Goal: Task Accomplishment & Management: Use online tool/utility

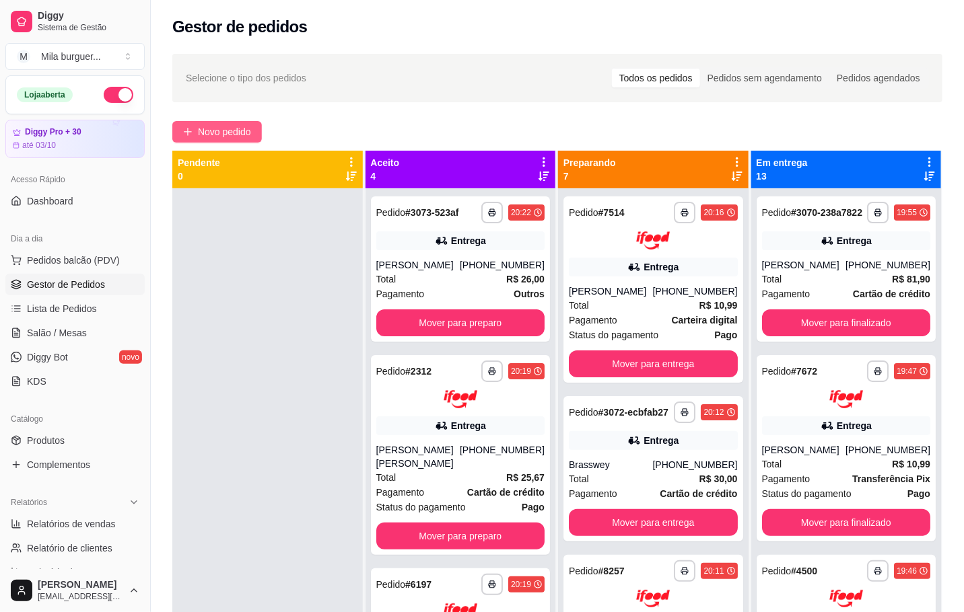
click at [235, 140] on button "Novo pedido" at bounding box center [216, 132] width 89 height 22
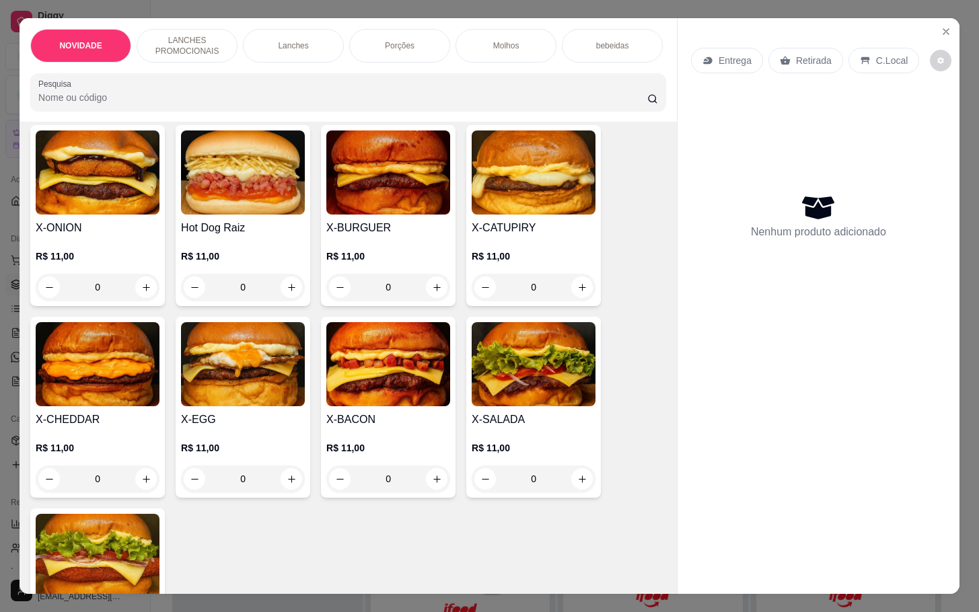
scroll to position [505, 0]
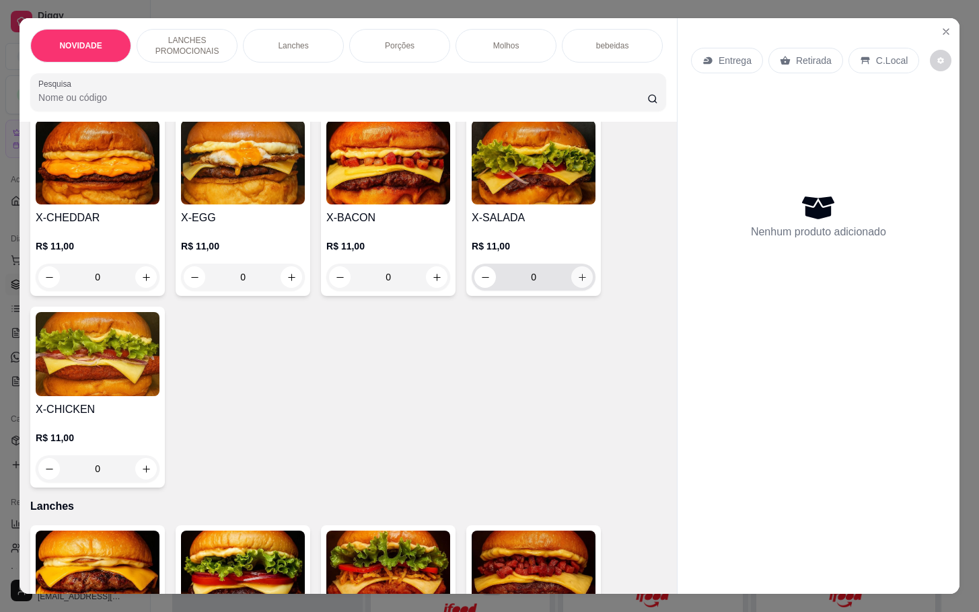
click at [576, 288] on button "increase-product-quantity" at bounding box center [582, 277] width 22 height 22
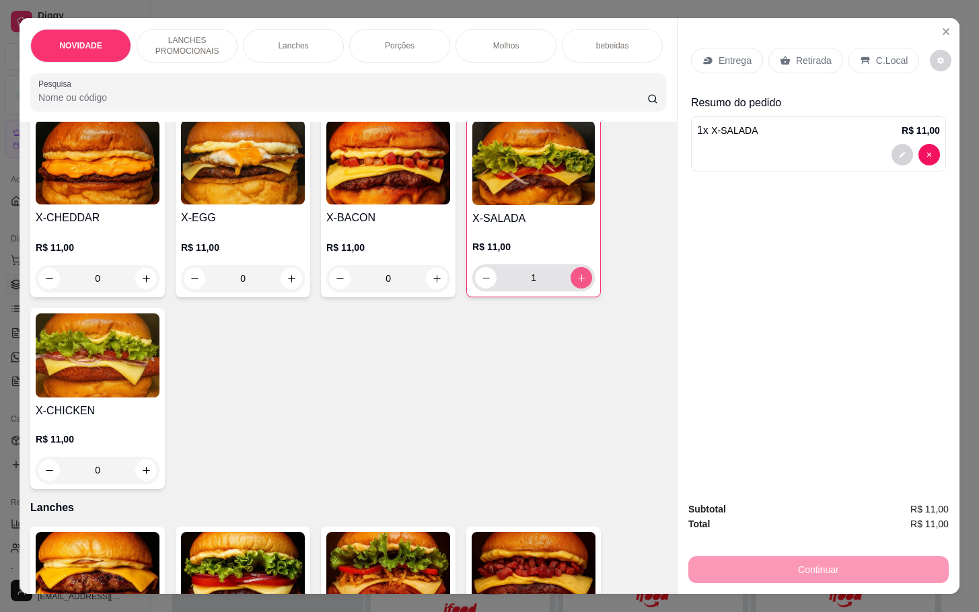
scroll to position [303, 0]
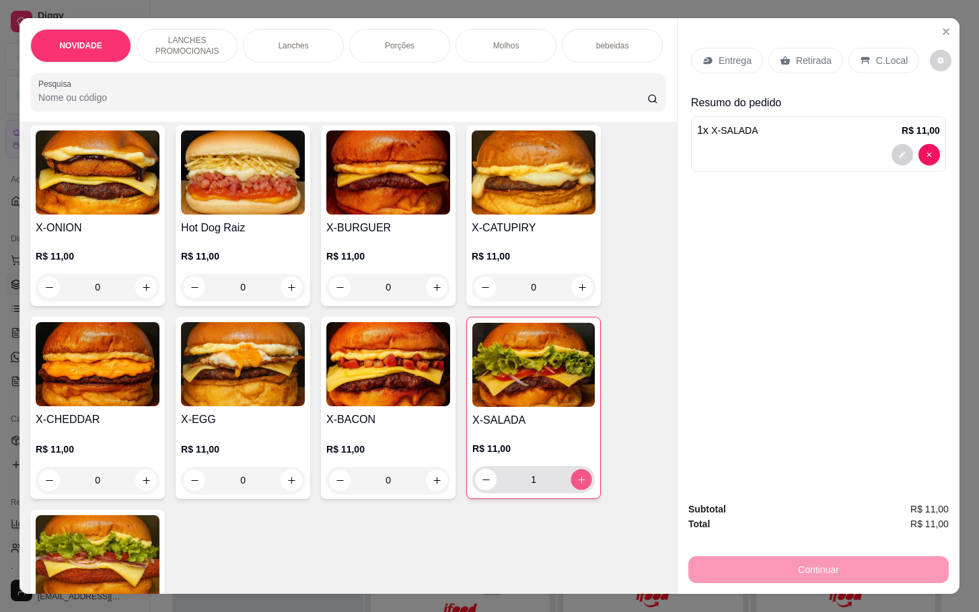
click at [581, 486] on button "increase-product-quantity" at bounding box center [581, 480] width 21 height 21
type input "3"
click at [814, 63] on div "Retirada" at bounding box center [805, 61] width 75 height 26
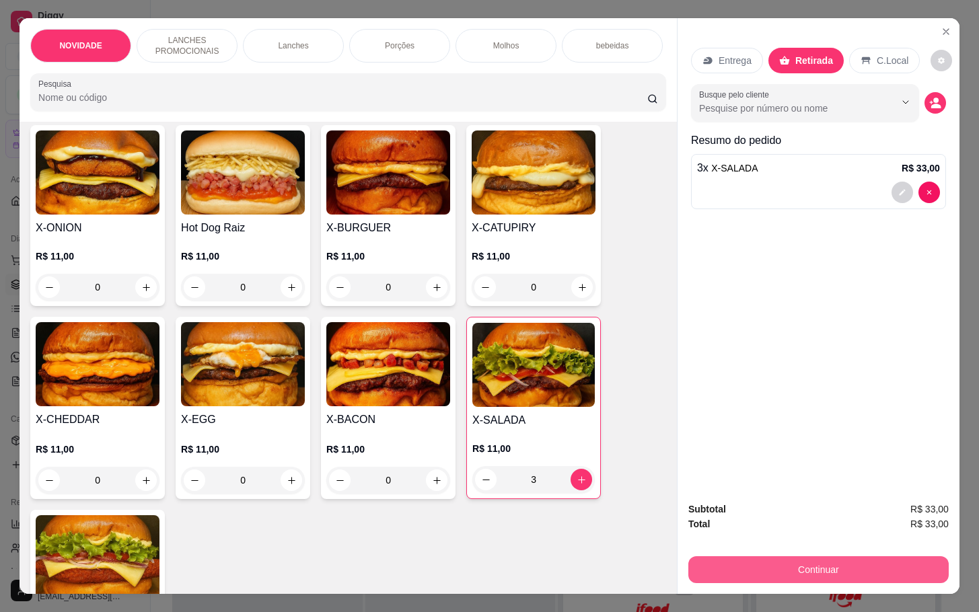
click at [853, 574] on button "Continuar" at bounding box center [818, 569] width 260 height 27
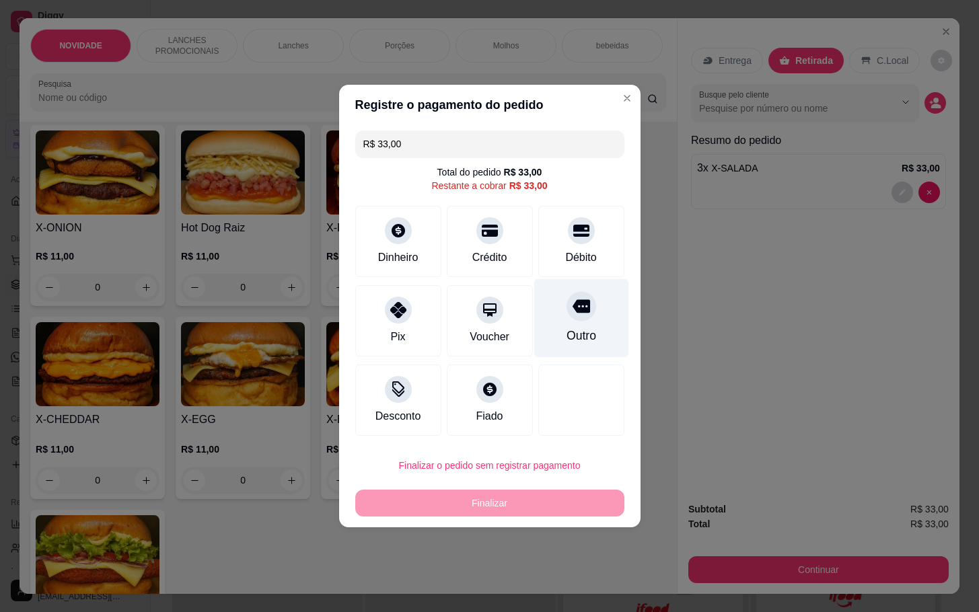
click at [590, 338] on div "Outro" at bounding box center [581, 318] width 95 height 79
type input "R$ 0,00"
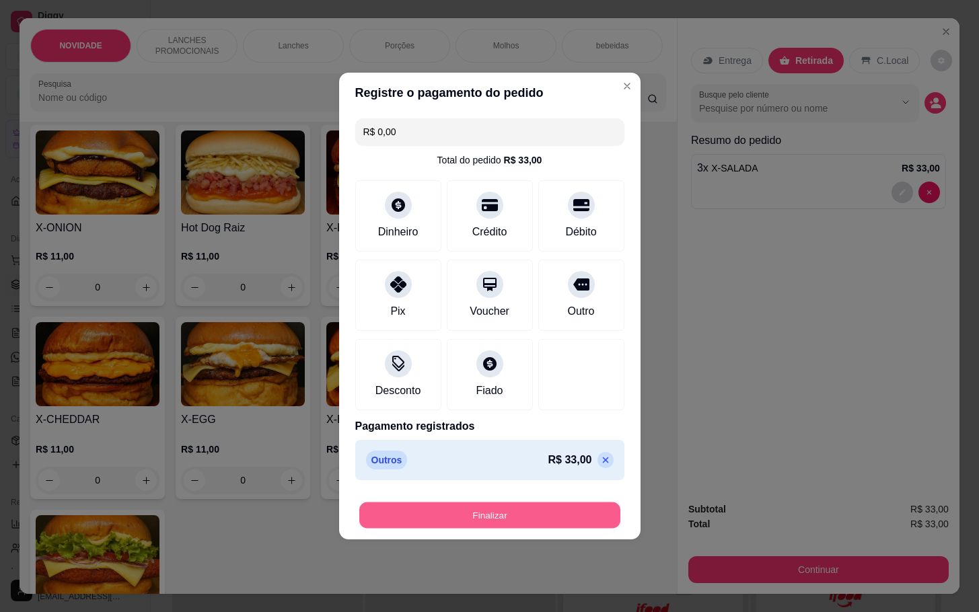
click at [590, 519] on button "Finalizar" at bounding box center [489, 516] width 261 height 26
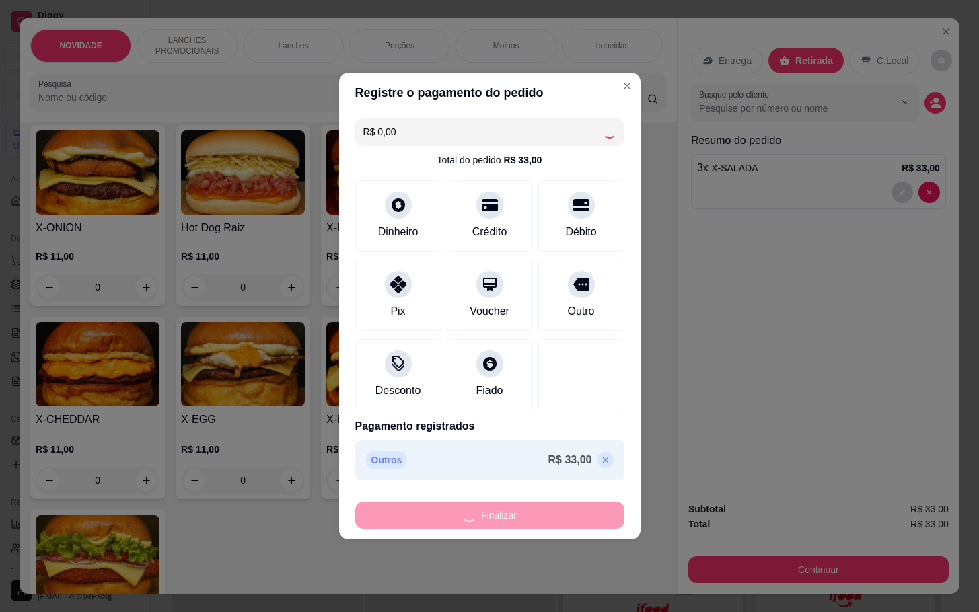
type input "0"
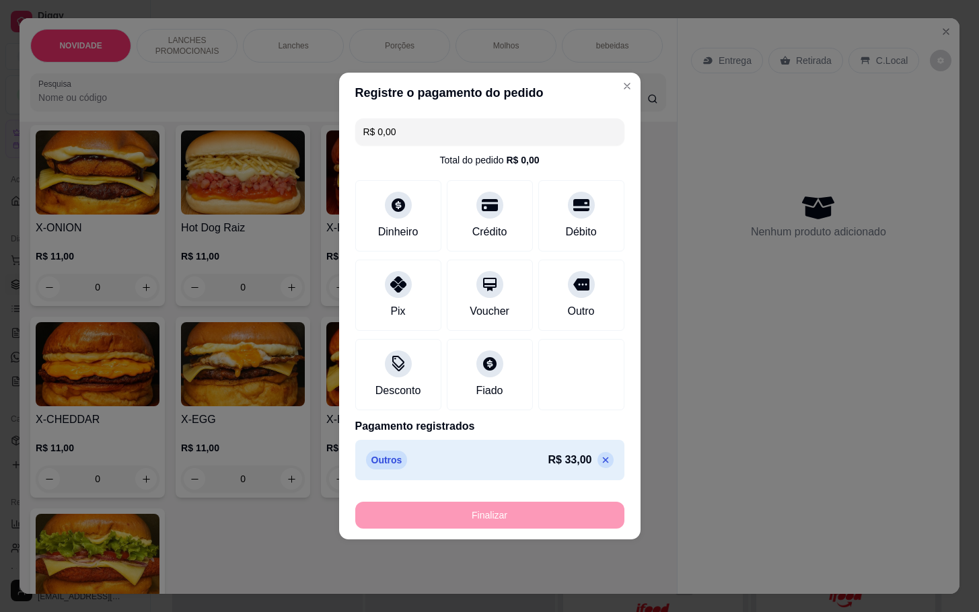
type input "-R$ 33,00"
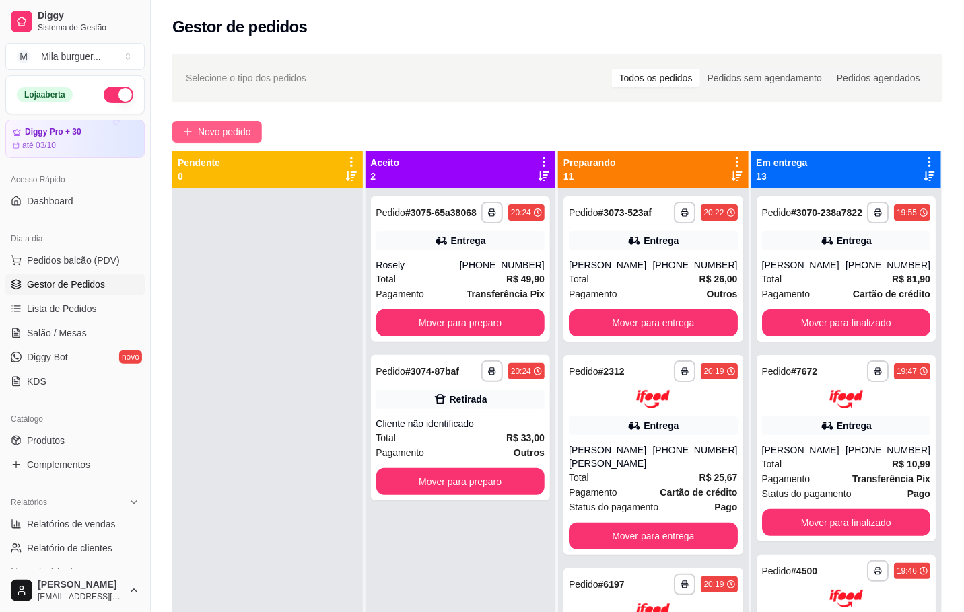
click at [215, 129] on span "Novo pedido" at bounding box center [224, 131] width 53 height 15
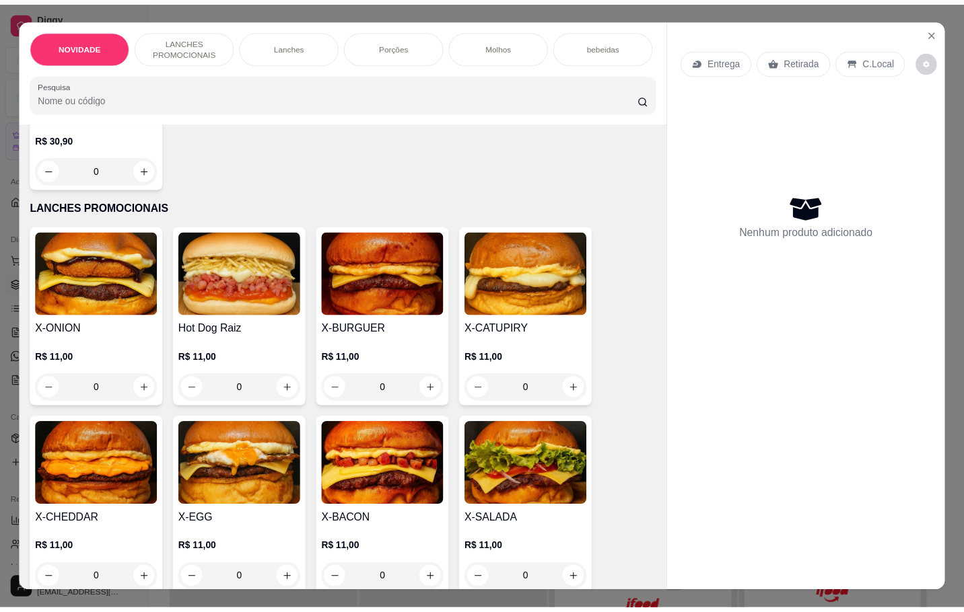
scroll to position [303, 0]
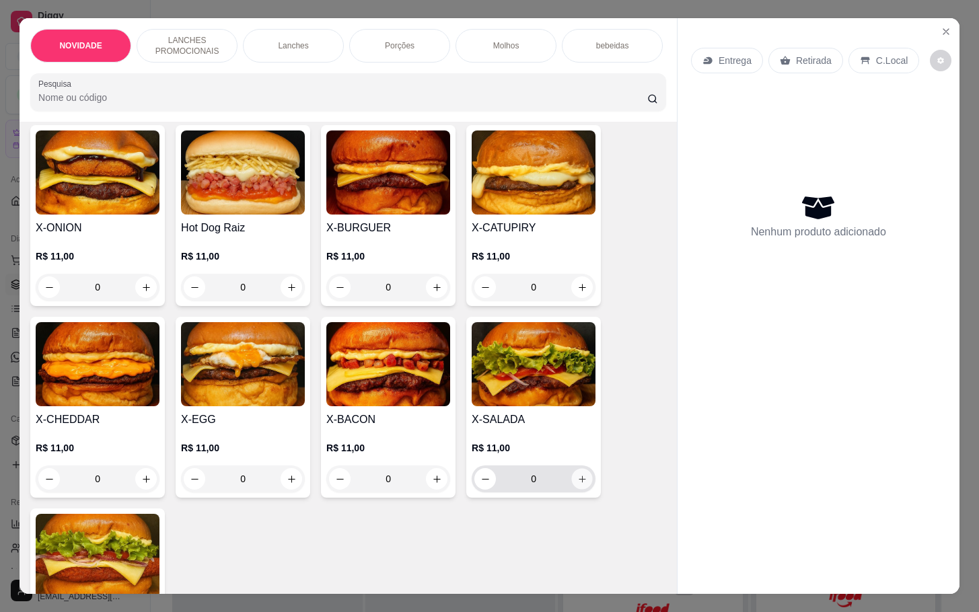
click at [577, 484] on icon "increase-product-quantity" at bounding box center [582, 479] width 10 height 10
type input "1"
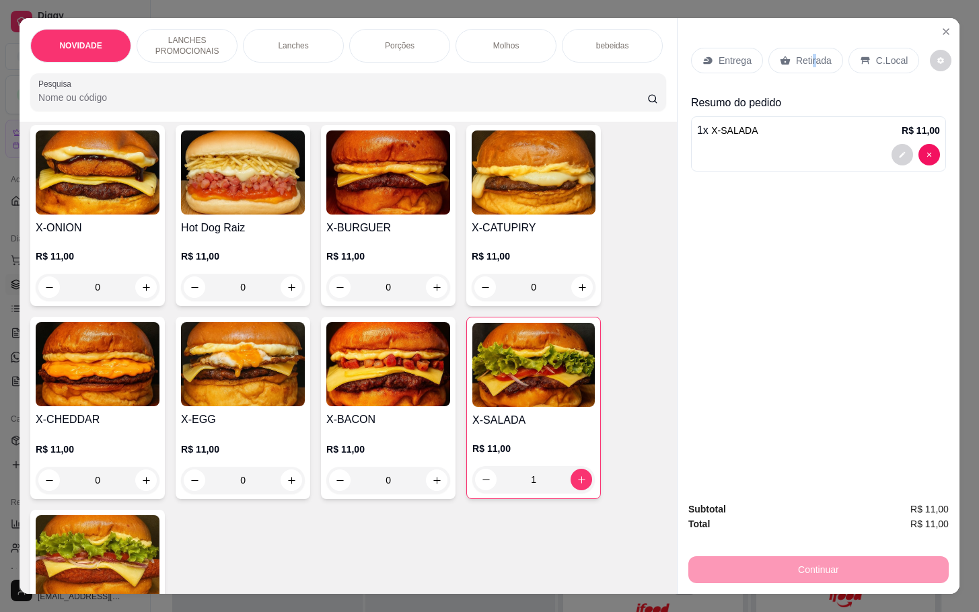
click at [806, 55] on p "Retirada" at bounding box center [814, 60] width 36 height 13
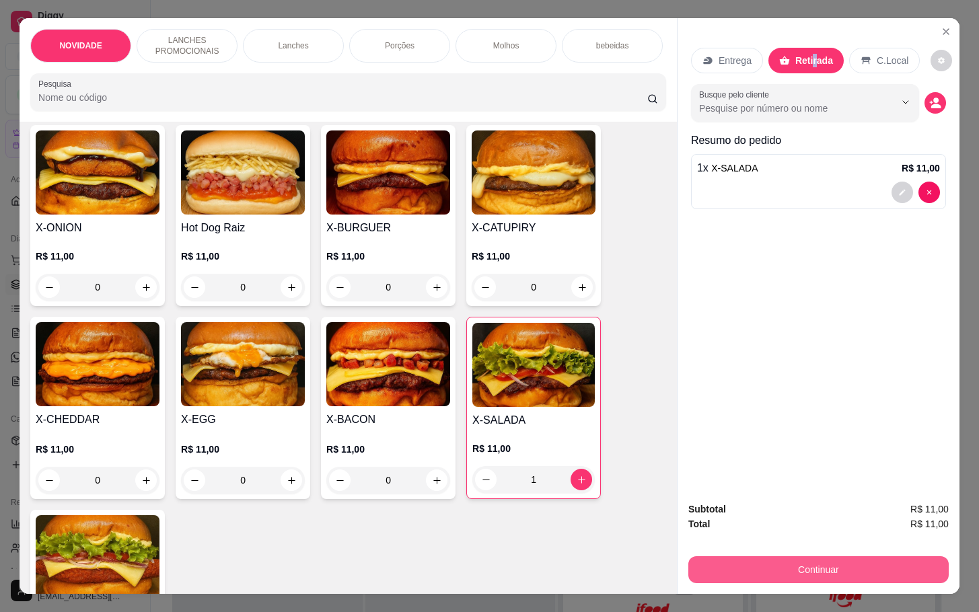
click at [779, 564] on button "Continuar" at bounding box center [818, 569] width 260 height 27
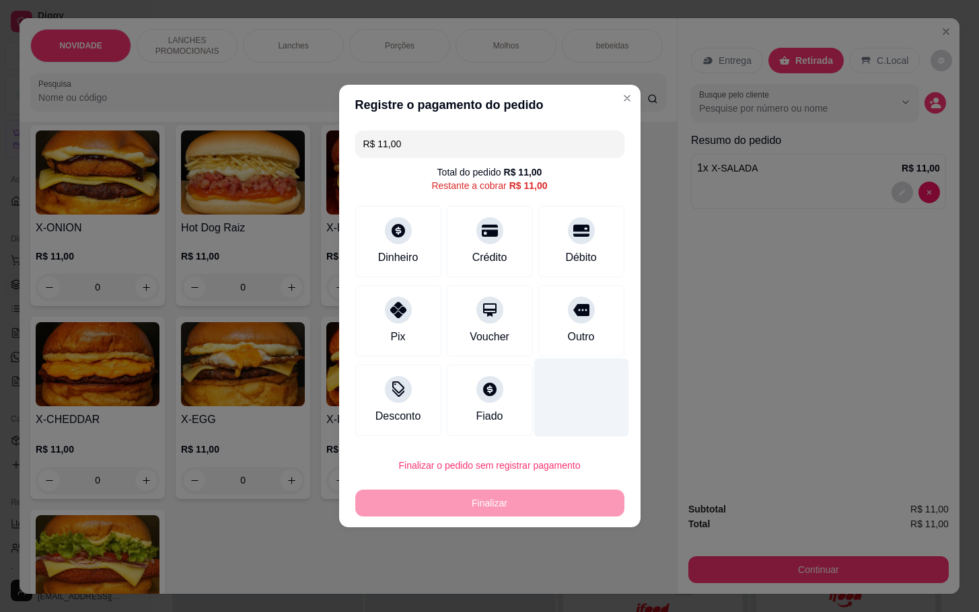
drag, startPoint x: 563, startPoint y: 326, endPoint x: 574, endPoint y: 365, distance: 41.1
click at [567, 339] on div "Outro" at bounding box center [581, 320] width 86 height 71
type input "R$ 0,00"
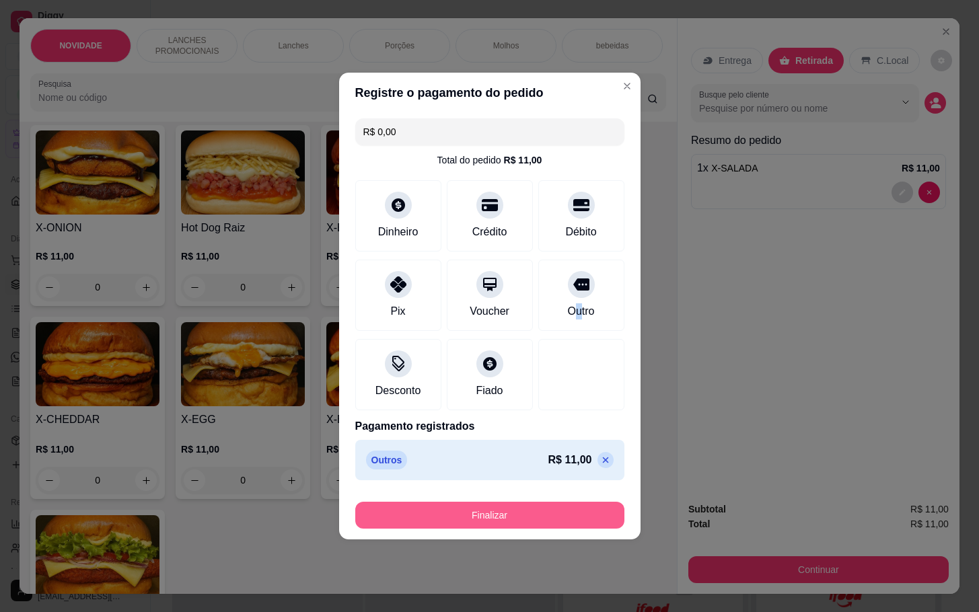
click at [568, 517] on button "Finalizar" at bounding box center [489, 515] width 269 height 27
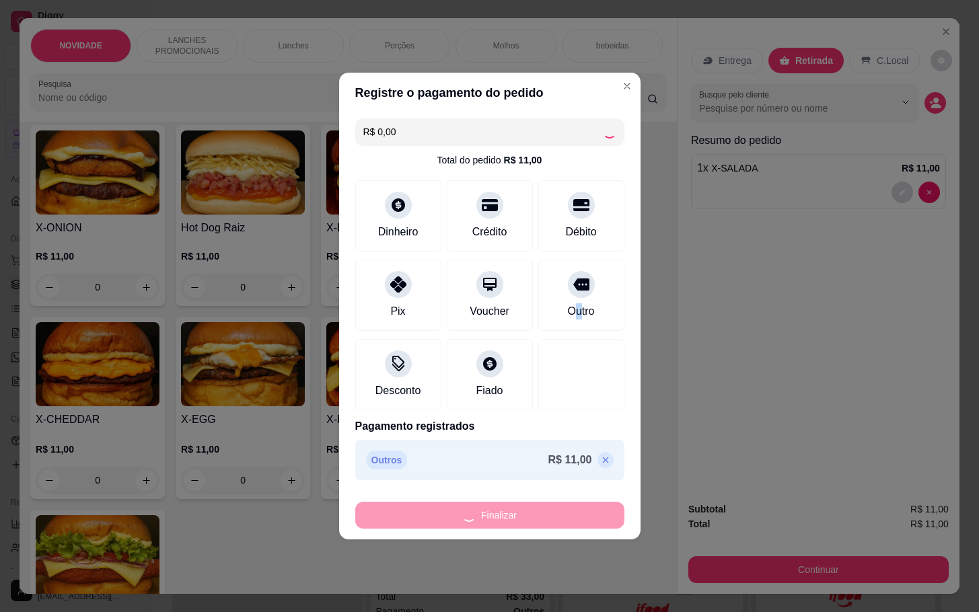
type input "0"
type input "-R$ 11,00"
